Goal: Task Accomplishment & Management: Manage account settings

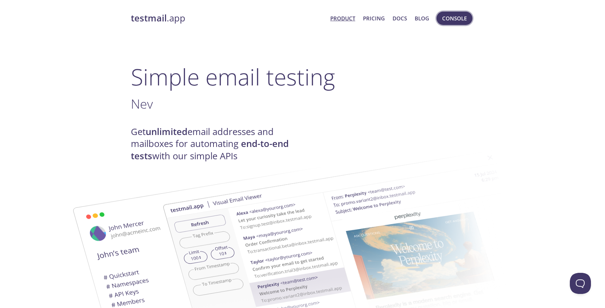
click at [448, 19] on span "Console" at bounding box center [454, 18] width 25 height 9
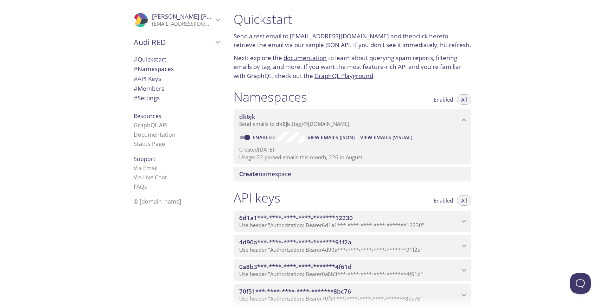
click at [72, 154] on div ".cls-1 { fill: #6d5ca8; } .cls-2 { fill: #3fc191; } .cls-3 { fill: #3b4752; } .…" at bounding box center [114, 154] width 228 height 308
click at [153, 87] on span "# Members" at bounding box center [149, 88] width 31 height 8
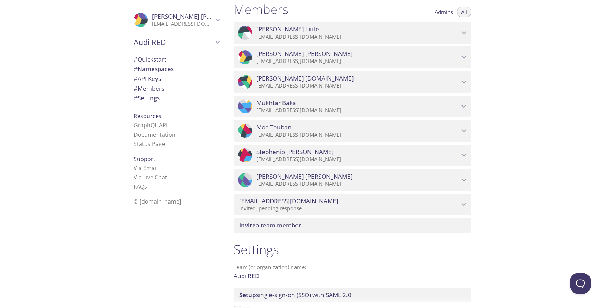
scroll to position [388, 0]
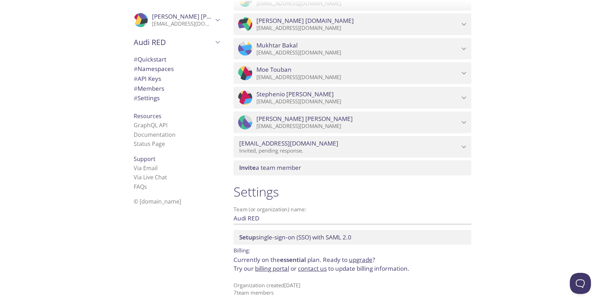
click at [319, 236] on span "Setup single-sign-on (SSO) with [PERSON_NAME] 2.0" at bounding box center [295, 237] width 112 height 8
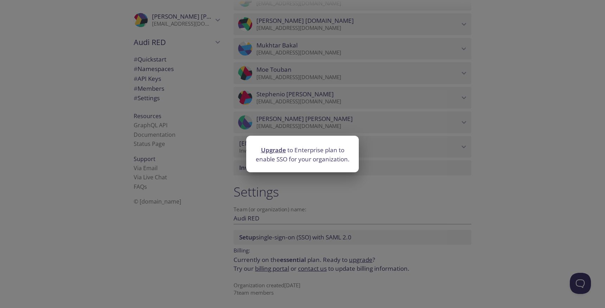
click at [185, 255] on div "Upgrade to Enterprise plan to enable SSO for your organization." at bounding box center [302, 154] width 605 height 308
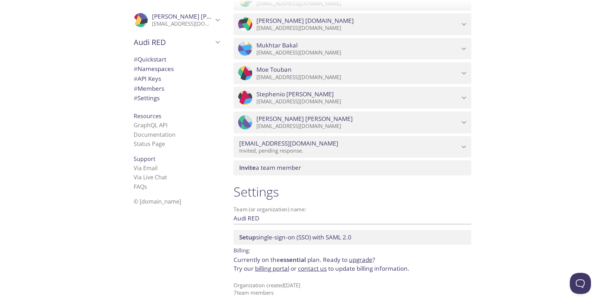
click at [158, 89] on span "# Members" at bounding box center [149, 88] width 31 height 8
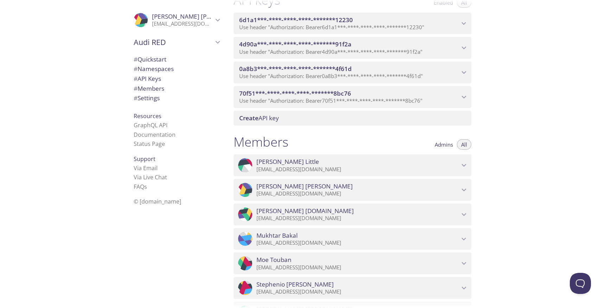
scroll to position [194, 0]
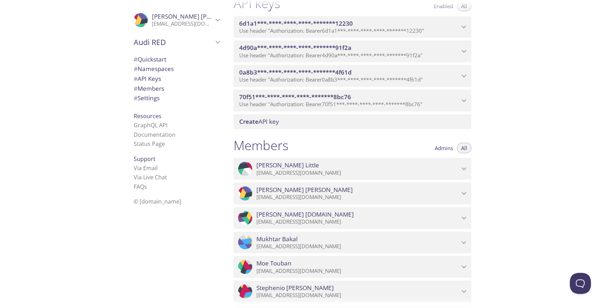
click at [444, 142] on div "Admins All" at bounding box center [450, 145] width 41 height 16
click at [444, 148] on span "Admins" at bounding box center [444, 148] width 18 height 0
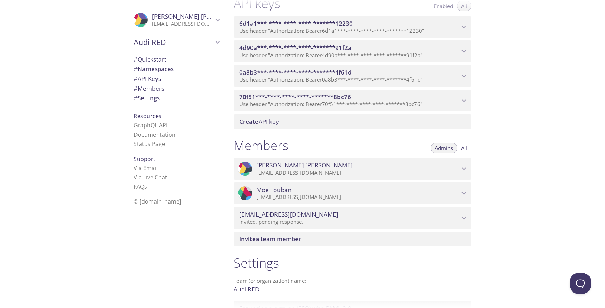
click at [144, 125] on link "GraphQL API" at bounding box center [151, 125] width 34 height 8
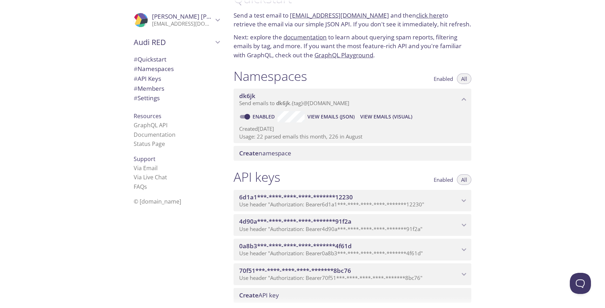
scroll to position [18, 0]
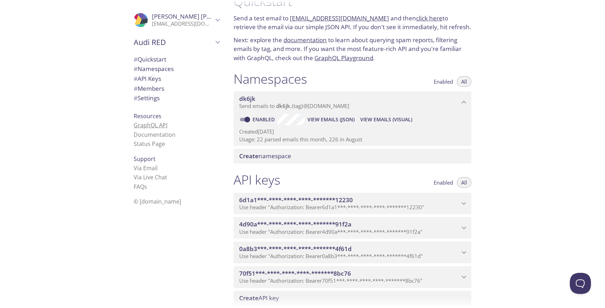
click at [155, 126] on link "GraphQL API" at bounding box center [151, 125] width 34 height 8
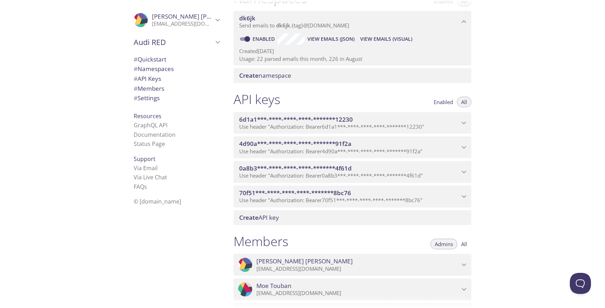
scroll to position [95, 0]
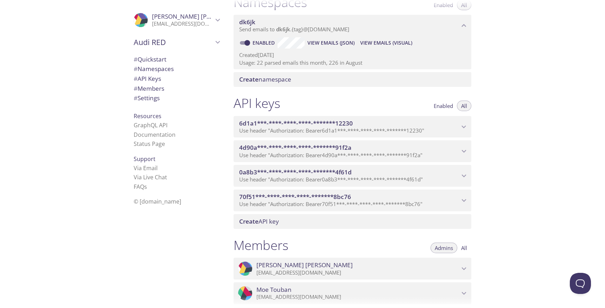
click at [443, 106] on span "Enabled" at bounding box center [442, 106] width 19 height 0
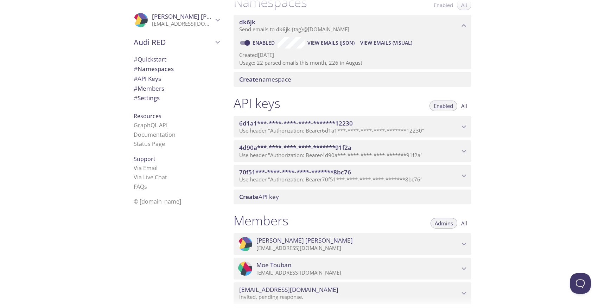
scroll to position [87, 0]
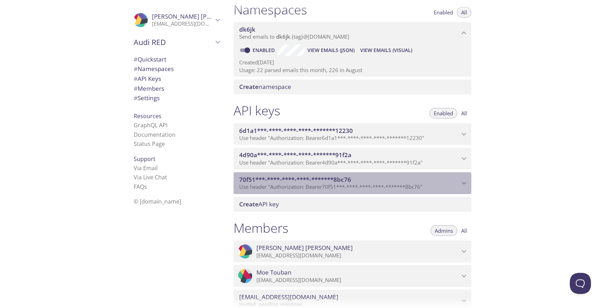
click at [462, 182] on icon "70f51***-****-****-****-*******8bc76 API key" at bounding box center [463, 183] width 9 height 9
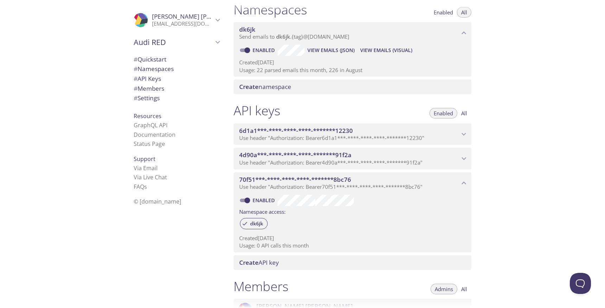
click at [467, 156] on icon "4d90a***-****-****-****-*******91f2a API key" at bounding box center [463, 158] width 9 height 9
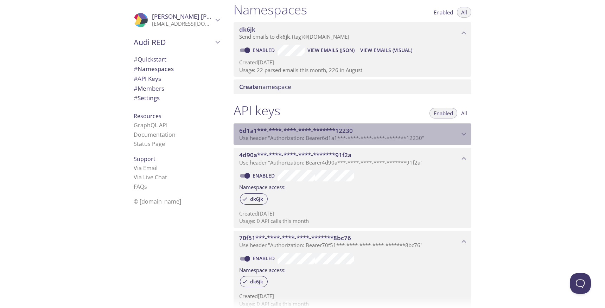
click at [464, 134] on icon "6d1a1***-****-****-****-*******12230 API key" at bounding box center [463, 134] width 9 height 9
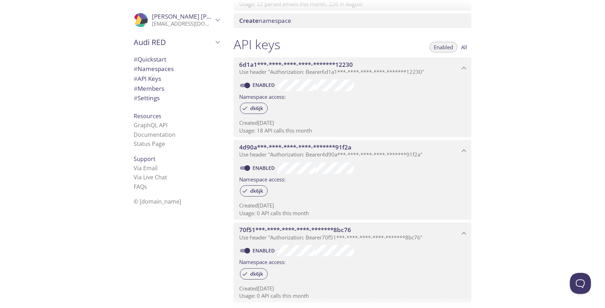
scroll to position [154, 0]
click at [242, 168] on input "Enabled" at bounding box center [246, 167] width 25 height 8
checkbox input "false"
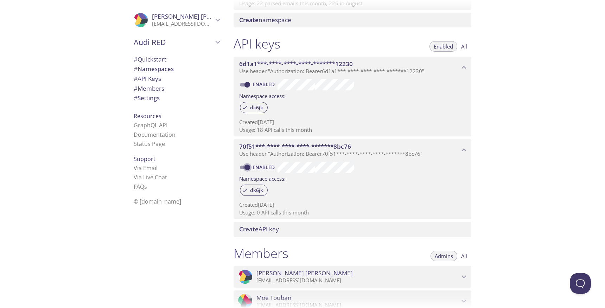
click at [243, 167] on input "Enabled" at bounding box center [246, 167] width 25 height 8
checkbox input "false"
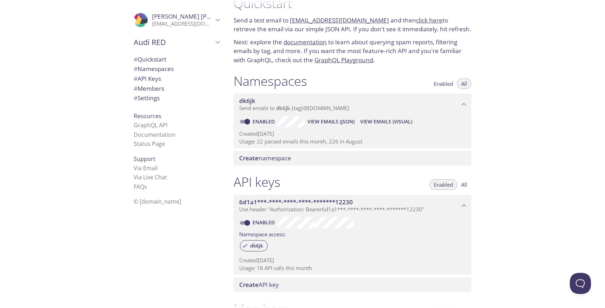
scroll to position [0, 0]
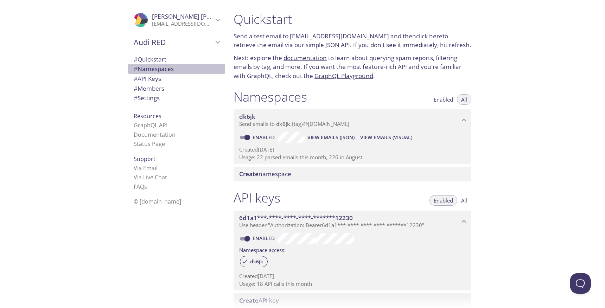
click at [154, 70] on span "# Namespaces" at bounding box center [154, 69] width 40 height 8
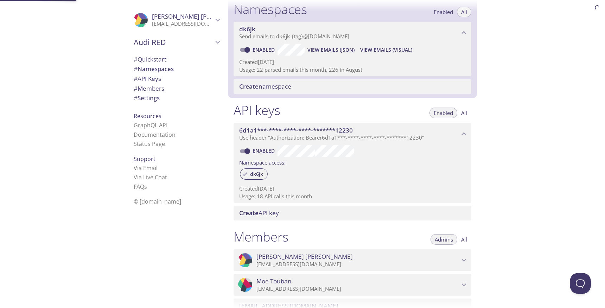
scroll to position [89, 0]
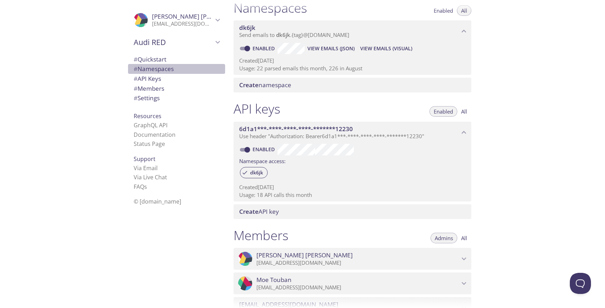
click at [159, 69] on span "# Namespaces" at bounding box center [154, 69] width 40 height 8
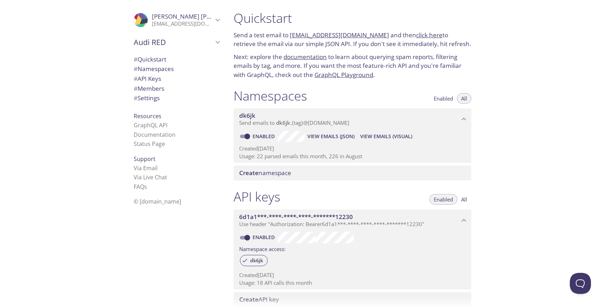
scroll to position [0, 0]
click at [377, 136] on span "View Emails (Visual)" at bounding box center [386, 137] width 52 height 8
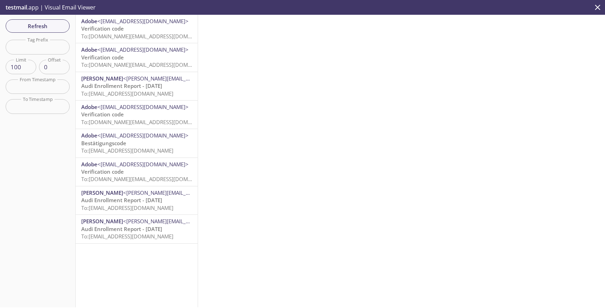
click at [132, 33] on span "To: [DOMAIN_NAME][EMAIL_ADDRESS][DOMAIN_NAME]" at bounding box center [148, 36] width 134 height 7
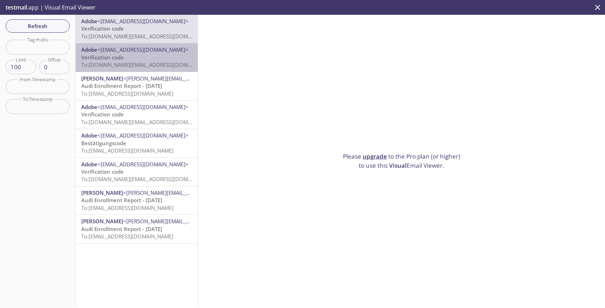
click at [143, 57] on p "Verification code To: [DOMAIN_NAME][EMAIL_ADDRESS][DOMAIN_NAME]" at bounding box center [136, 61] width 111 height 15
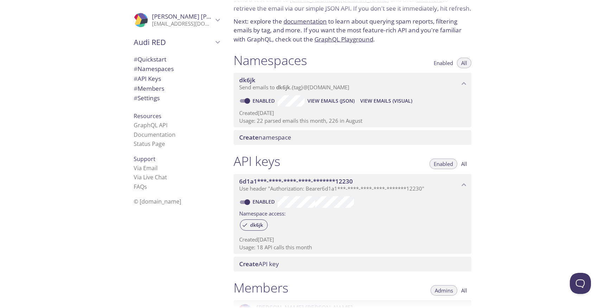
scroll to position [32, 0]
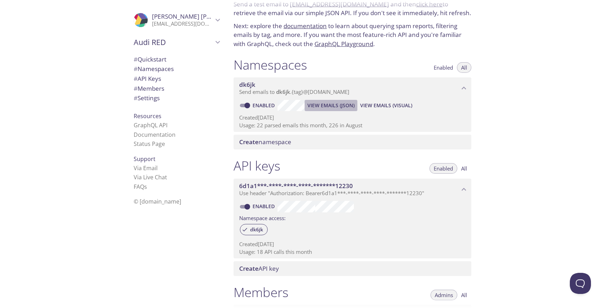
click at [342, 104] on span "View Emails (JSON)" at bounding box center [330, 105] width 47 height 8
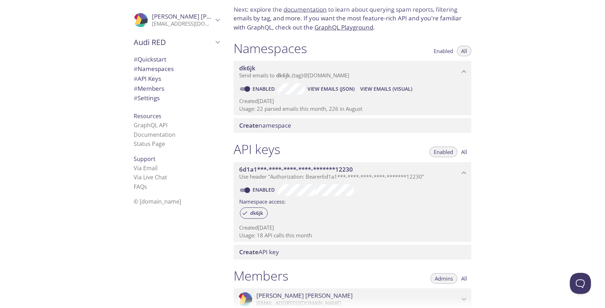
scroll to position [0, 0]
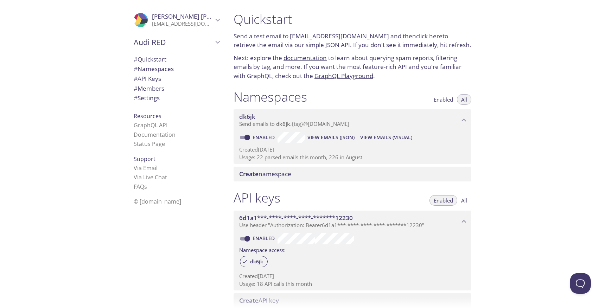
click at [98, 96] on div ".cls-1 { fill: #6d5ca8; } .cls-2 { fill: #3fc191; } .cls-3 { fill: #3b4752; } .…" at bounding box center [114, 154] width 228 height 308
click at [150, 70] on span "# Namespaces" at bounding box center [154, 69] width 40 height 8
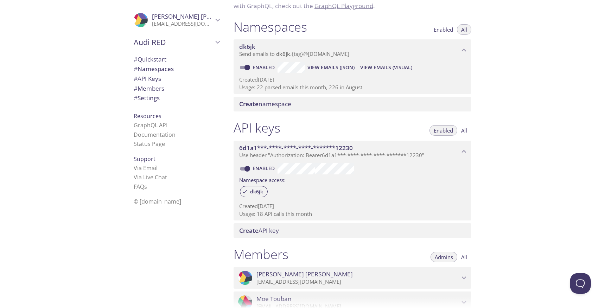
scroll to position [70, 0]
click at [272, 104] on span "Create namespace" at bounding box center [265, 103] width 52 height 8
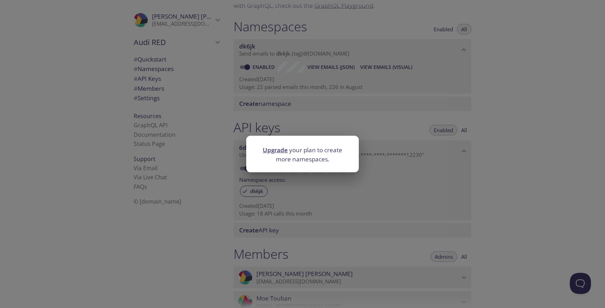
click at [188, 249] on div "Upgrade your plan to create more namespaces." at bounding box center [302, 154] width 605 height 308
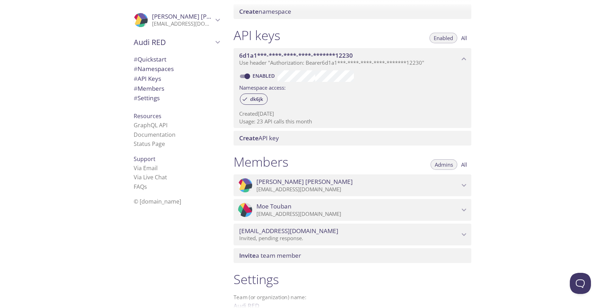
scroll to position [159, 0]
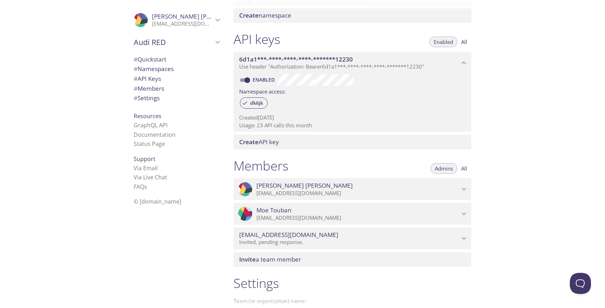
click at [468, 168] on button "All" at bounding box center [464, 168] width 14 height 11
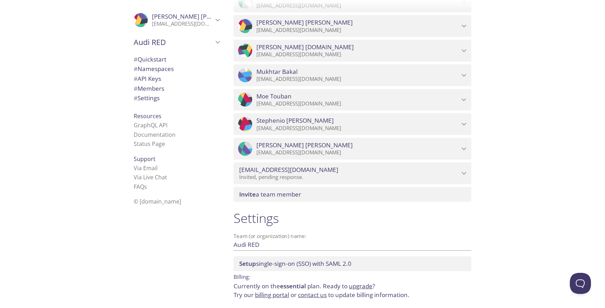
scroll to position [373, 0]
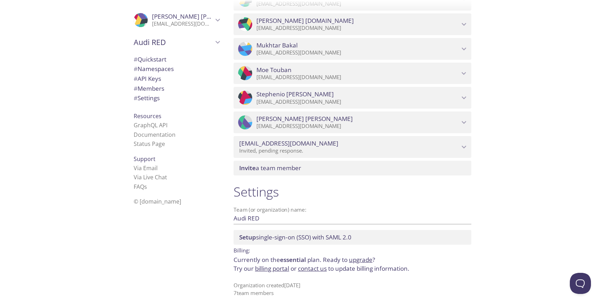
click at [174, 267] on div ".cls-1 { fill: #6d5ca8; } .cls-2 { fill: #3fc191; } .cls-3 { fill: #3b4752; } .…" at bounding box center [174, 154] width 105 height 308
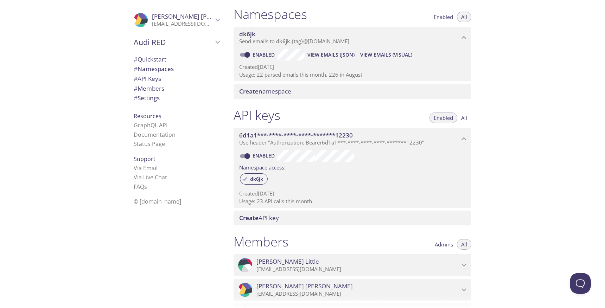
scroll to position [94, 0]
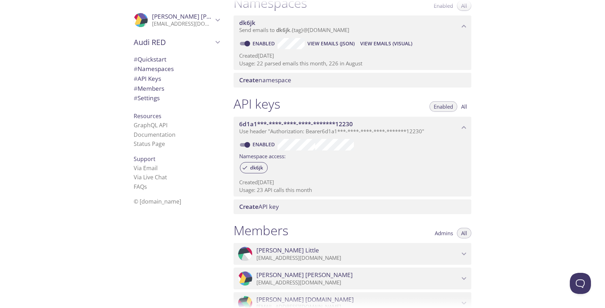
click at [163, 270] on div ".cls-1 { fill: #6d5ca8; } .cls-2 { fill: #3fc191; } .cls-3 { fill: #3b4752; } .…" at bounding box center [174, 154] width 105 height 308
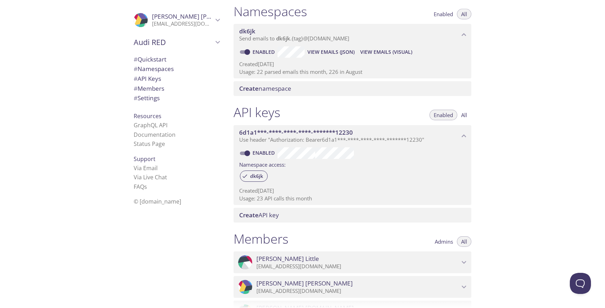
scroll to position [86, 0]
click at [175, 238] on div ".cls-1 { fill: #6d5ca8; } .cls-2 { fill: #3fc191; } .cls-3 { fill: #3b4752; } .…" at bounding box center [174, 154] width 105 height 308
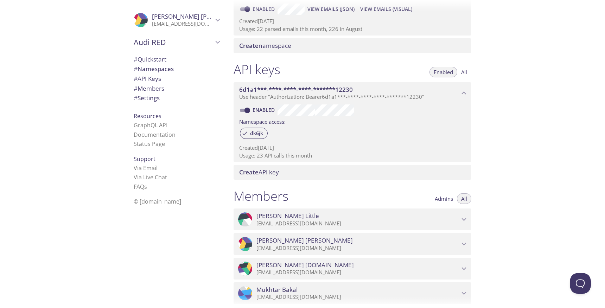
scroll to position [129, 0]
